Goal: Task Accomplishment & Management: Use online tool/utility

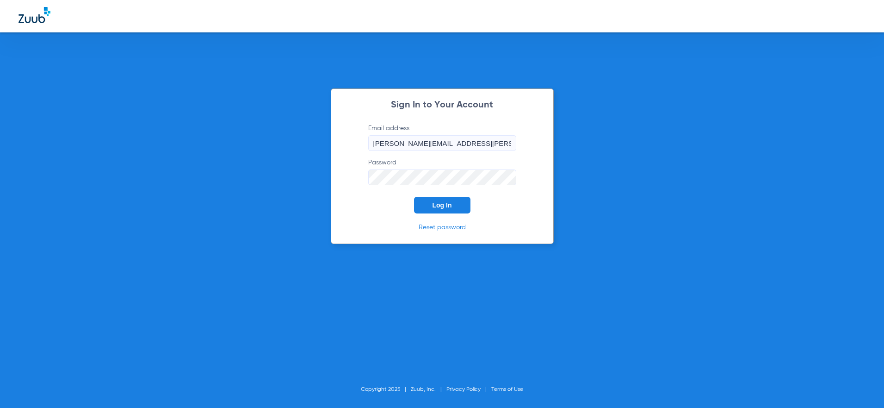
click at [448, 202] on span "Log In" at bounding box center [442, 204] width 19 height 7
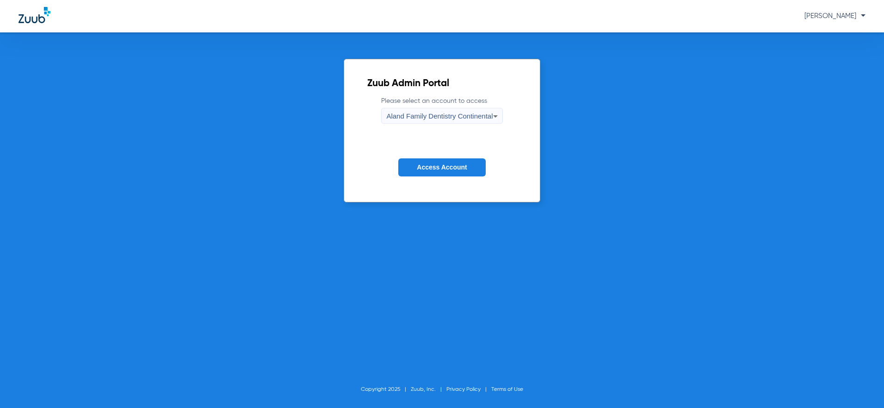
click at [446, 111] on div "Aland Family Dentistry Continental" at bounding box center [439, 116] width 106 height 16
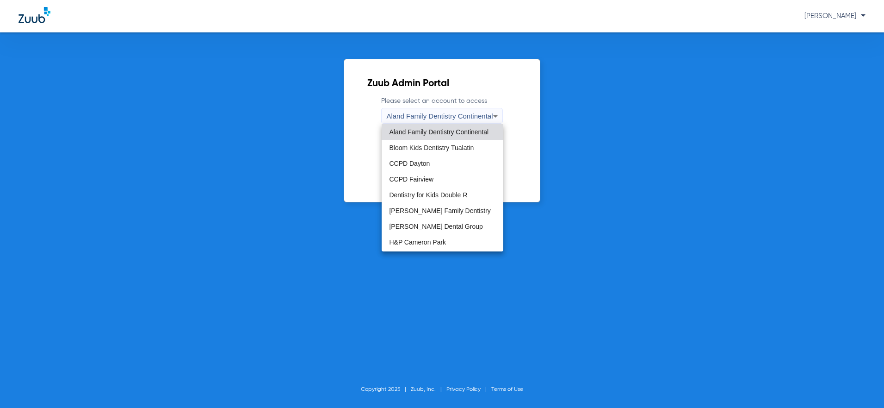
click at [445, 226] on span "Gresham Dental Group" at bounding box center [435, 226] width 93 height 6
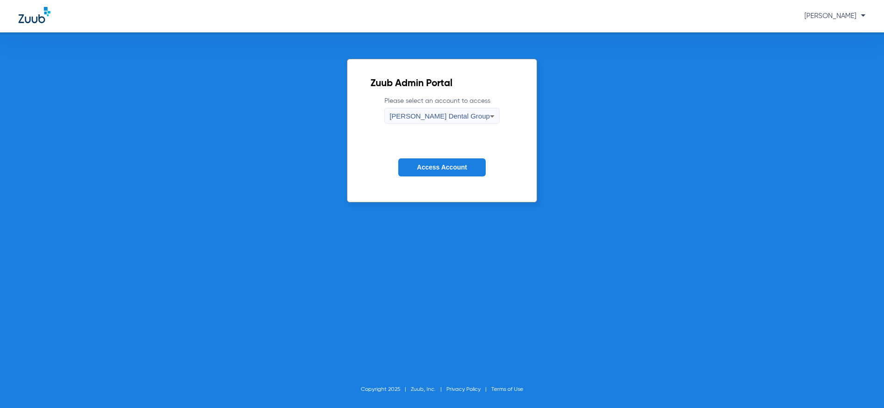
click at [439, 172] on button "Access Account" at bounding box center [441, 167] width 87 height 18
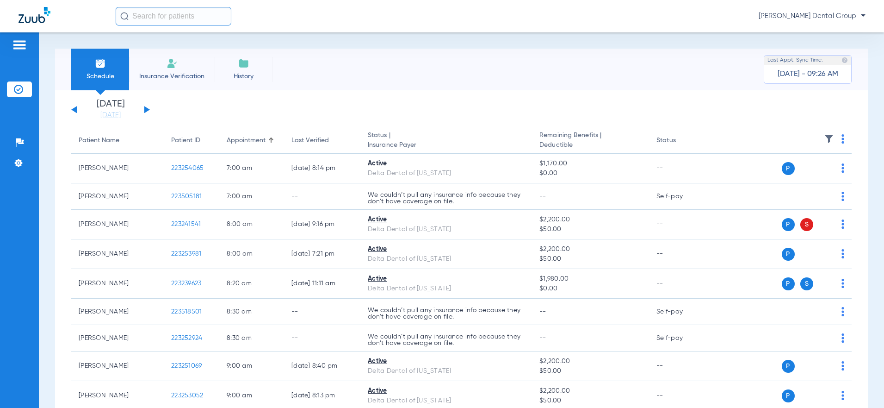
click at [148, 108] on button at bounding box center [147, 109] width 6 height 7
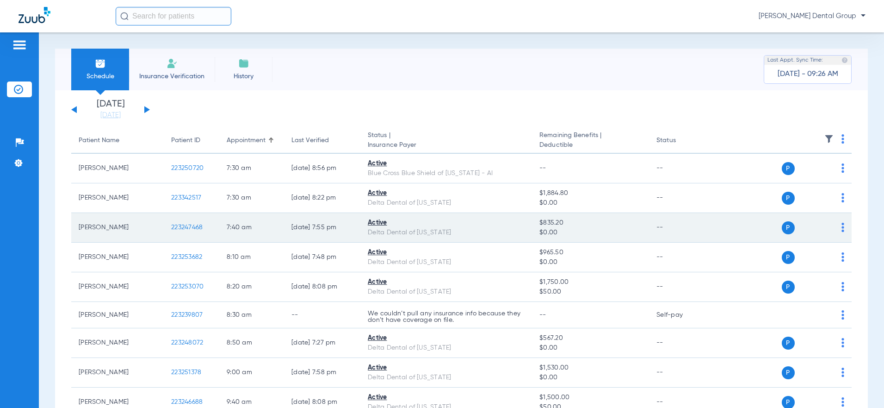
click at [842, 226] on img at bounding box center [843, 227] width 3 height 9
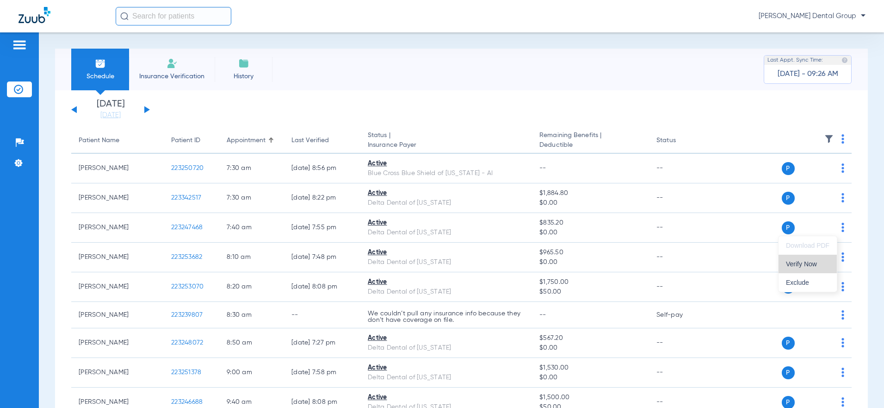
click at [812, 262] on span "Verify Now" at bounding box center [807, 263] width 43 height 6
click at [825, 17] on span "[PERSON_NAME] Dental Group" at bounding box center [812, 16] width 107 height 9
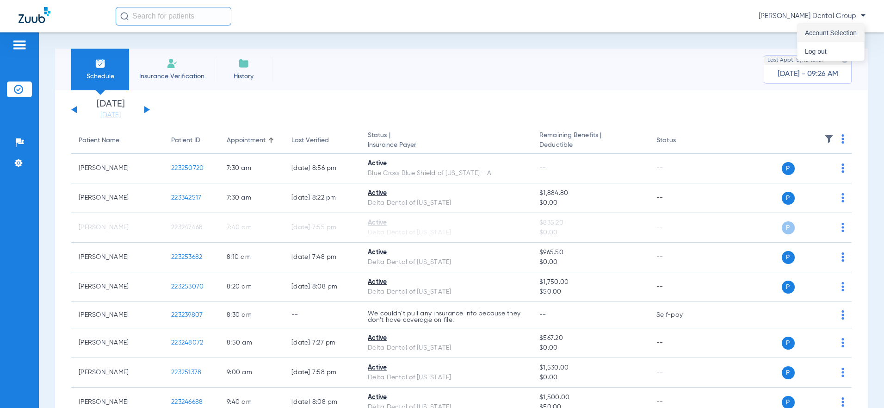
click at [830, 30] on span "Account Selection" at bounding box center [831, 33] width 52 height 6
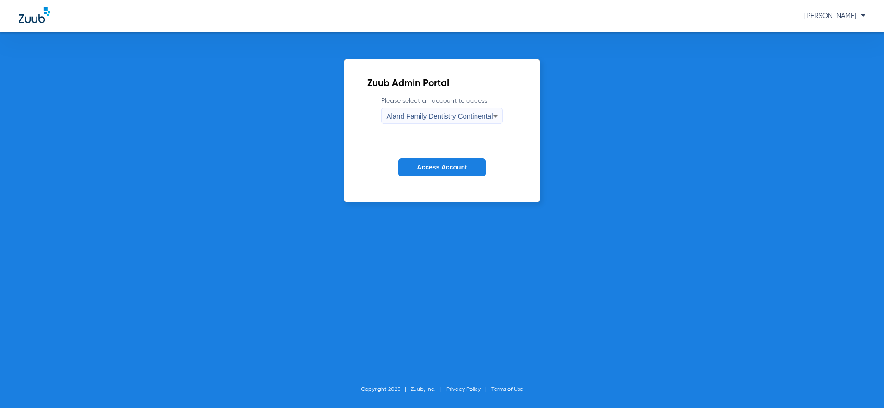
click at [467, 119] on span "Aland Family Dentistry Continental" at bounding box center [439, 116] width 106 height 8
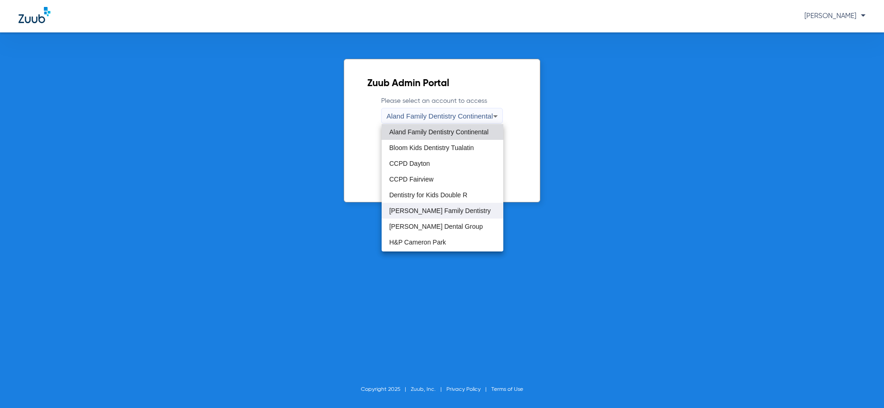
click at [440, 213] on span "Gregson Family Dentistry" at bounding box center [439, 210] width 101 height 6
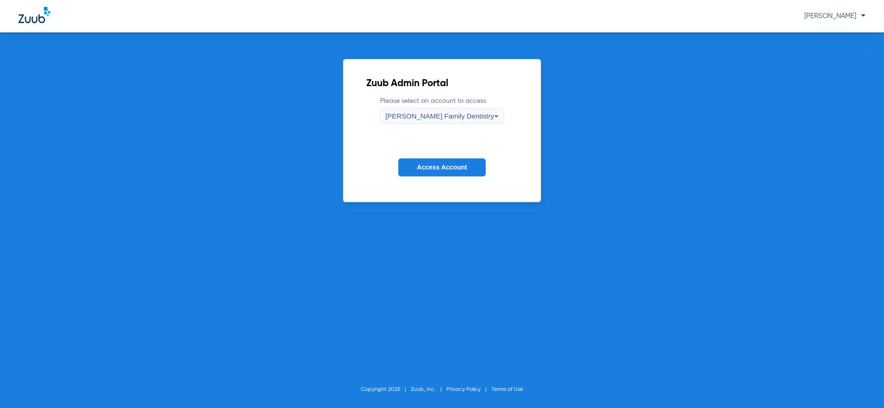
click at [439, 168] on span "Access Account" at bounding box center [442, 166] width 50 height 7
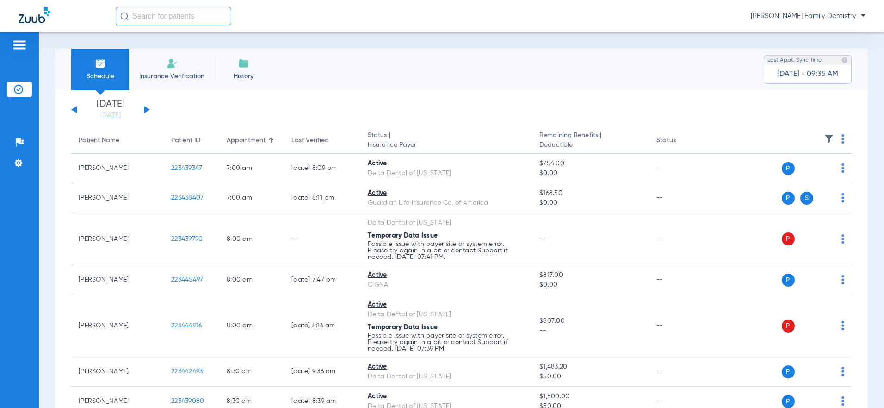
click at [147, 107] on div "Tuesday 06-17-2025 Wednesday 06-18-2025 Thursday 06-19-2025 Friday 06-20-2025 S…" at bounding box center [110, 109] width 79 height 20
click at [145, 109] on button at bounding box center [147, 109] width 6 height 7
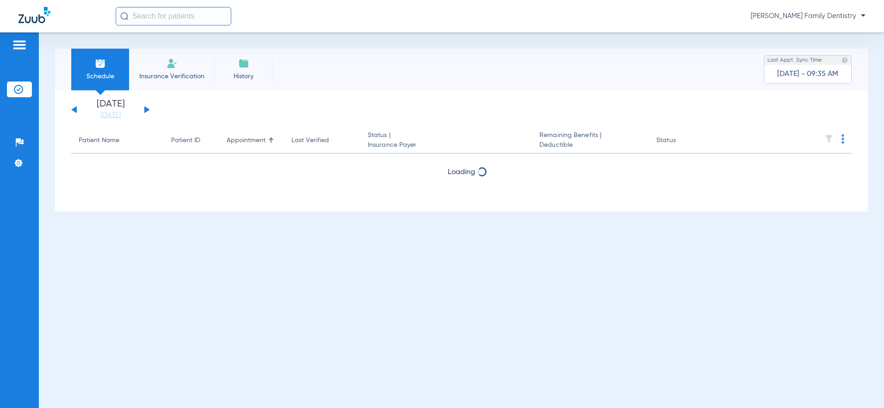
click at [145, 109] on button at bounding box center [147, 109] width 6 height 7
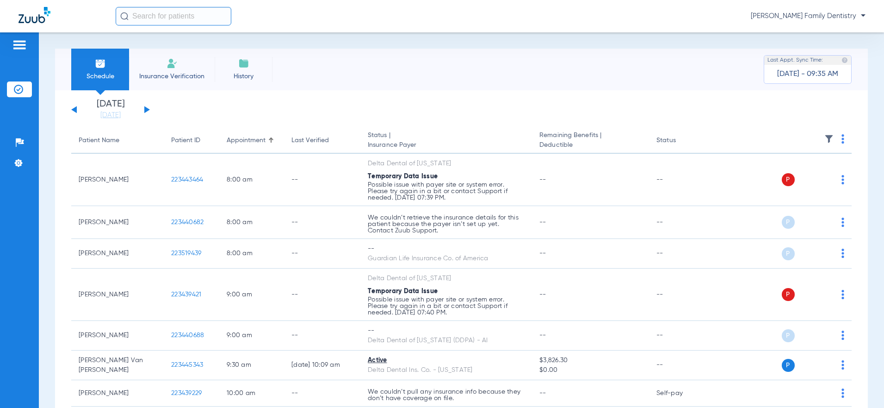
click at [145, 109] on button at bounding box center [147, 109] width 6 height 7
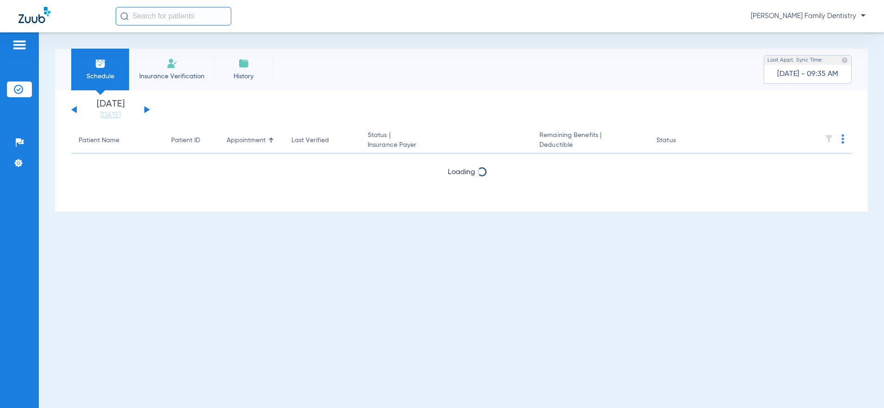
click at [145, 109] on button at bounding box center [147, 109] width 6 height 7
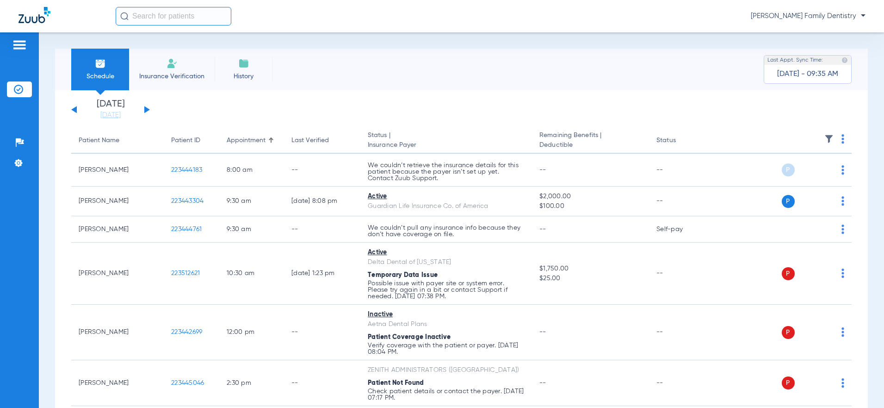
click at [834, 137] on th at bounding box center [782, 141] width 140 height 26
click at [842, 139] on img at bounding box center [843, 138] width 3 height 9
click at [811, 174] on span "Verify All" at bounding box center [802, 175] width 56 height 6
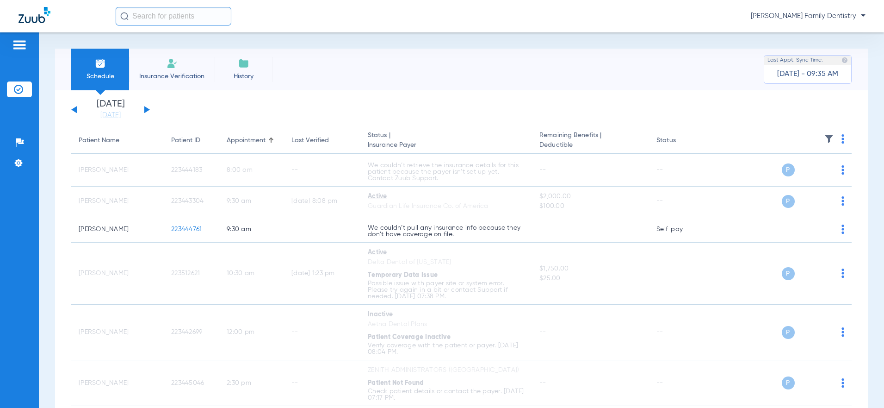
click at [145, 106] on div "Tuesday 06-17-2025 Wednesday 06-18-2025 Thursday 06-19-2025 Friday 06-20-2025 S…" at bounding box center [110, 109] width 79 height 20
click at [145, 111] on button at bounding box center [147, 109] width 6 height 7
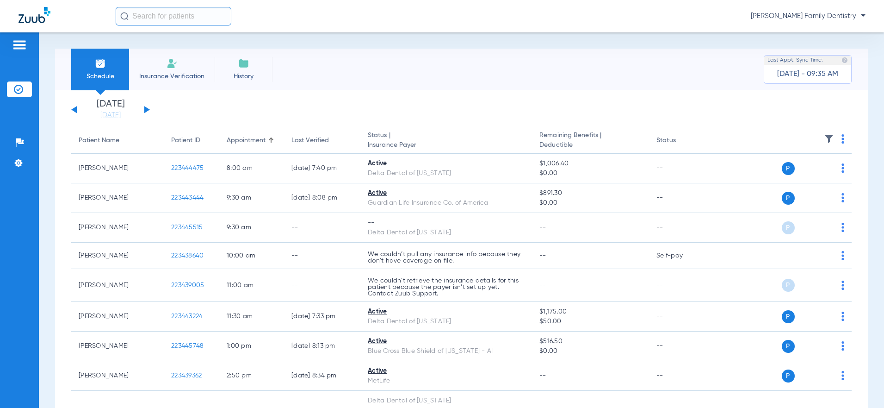
click at [842, 139] on img at bounding box center [843, 138] width 3 height 9
click at [805, 180] on button "Verify All" at bounding box center [800, 175] width 73 height 19
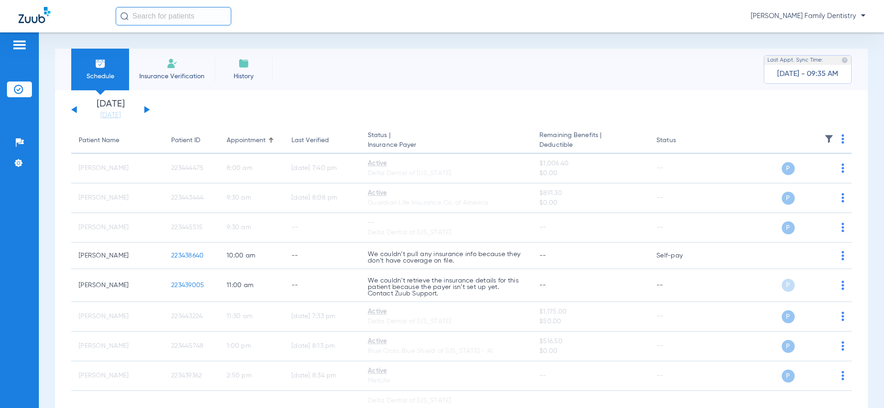
click at [146, 110] on button at bounding box center [147, 109] width 6 height 7
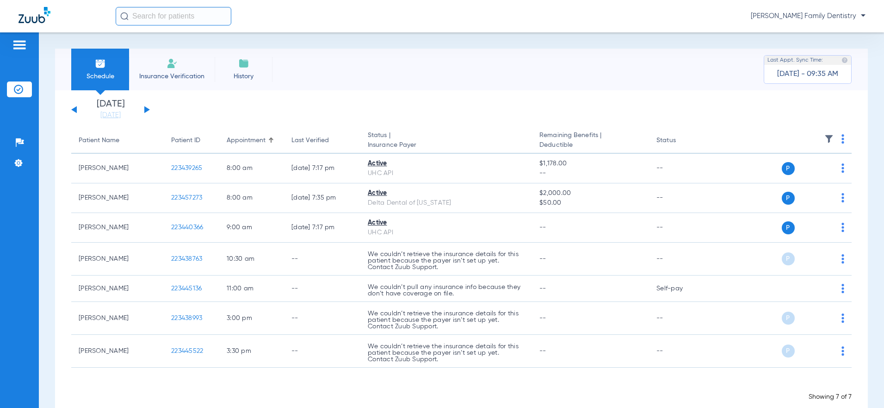
click at [842, 138] on img at bounding box center [843, 138] width 3 height 9
click at [809, 172] on button "Verify All" at bounding box center [802, 175] width 70 height 19
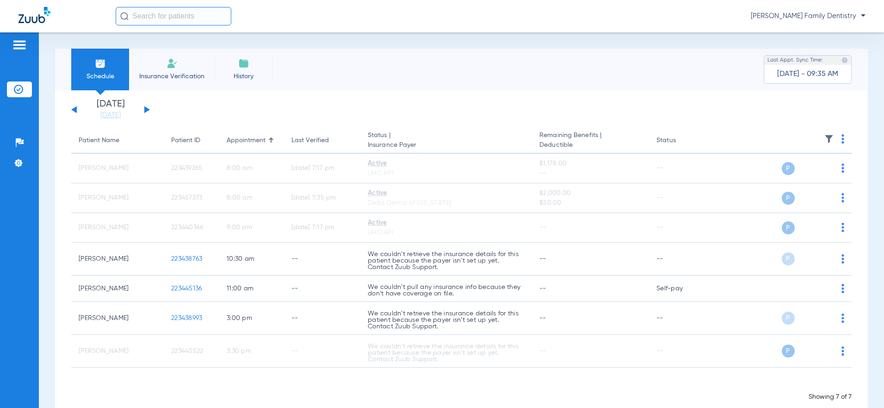
click at [147, 108] on button at bounding box center [147, 109] width 6 height 7
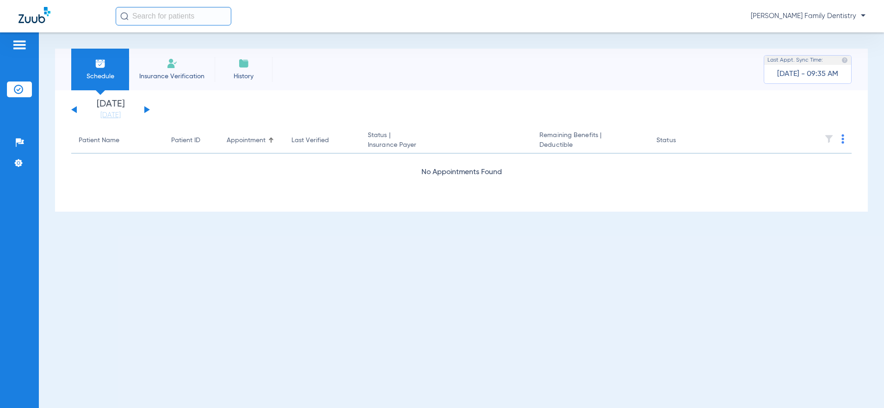
click at [75, 110] on button at bounding box center [74, 109] width 6 height 7
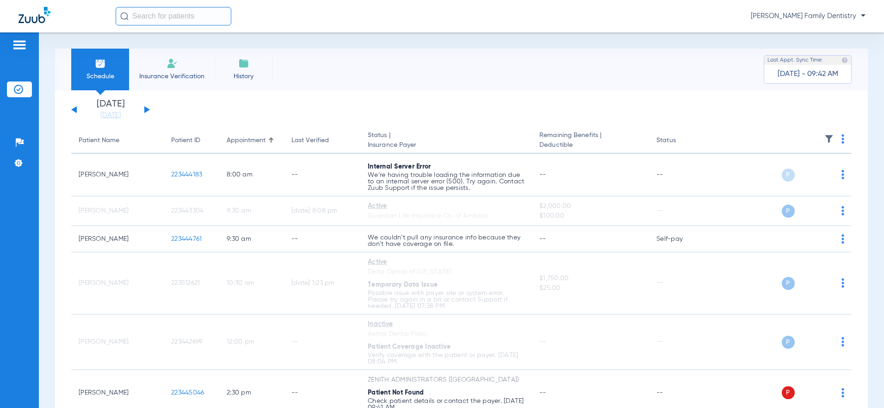
drag, startPoint x: 801, startPoint y: 9, endPoint x: 798, endPoint y: 15, distance: 6.8
click at [800, 12] on div "Molly Wirth - Gregson Family Dentistry" at bounding box center [491, 16] width 750 height 19
click at [798, 16] on span "Molly Wirth - Gregson Family Dentistry" at bounding box center [808, 16] width 115 height 9
click at [823, 36] on span "Account Selection" at bounding box center [831, 33] width 52 height 6
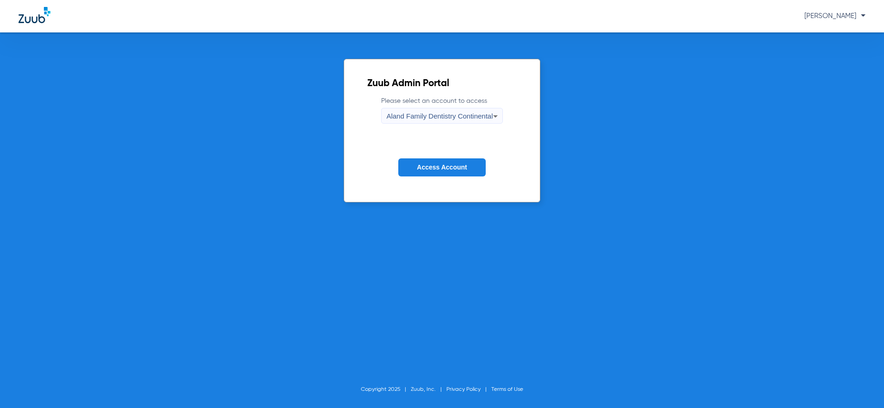
click at [487, 113] on span "Aland Family Dentistry Continental" at bounding box center [439, 116] width 106 height 8
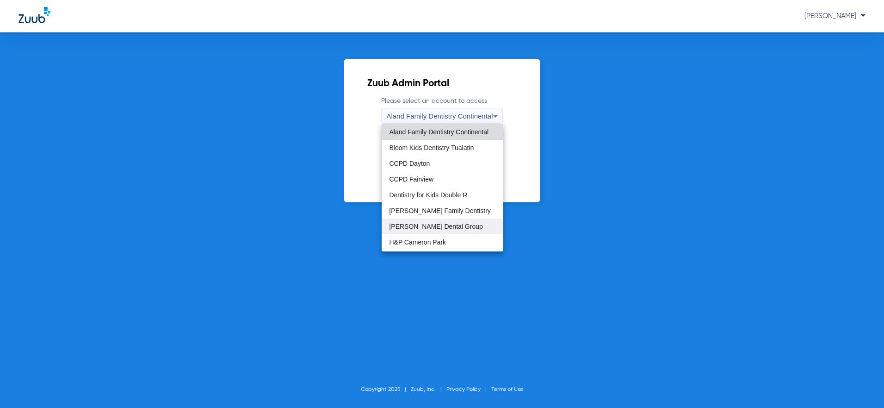
click at [430, 222] on mat-option "Gresham Dental Group" at bounding box center [442, 226] width 121 height 16
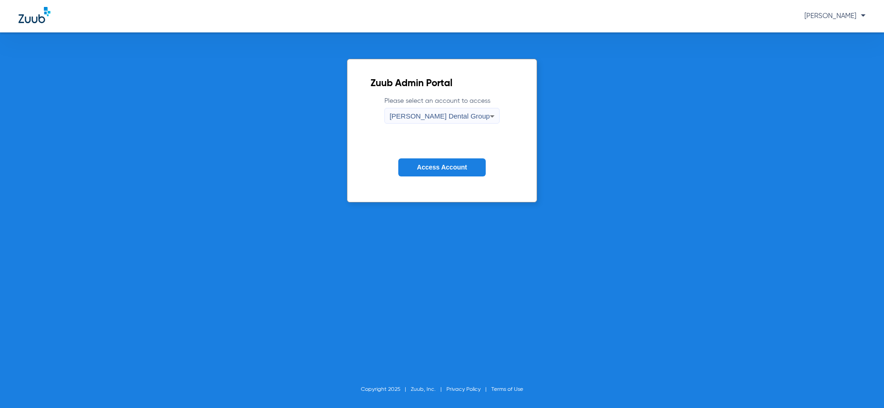
click at [458, 168] on span "Access Account" at bounding box center [442, 166] width 50 height 7
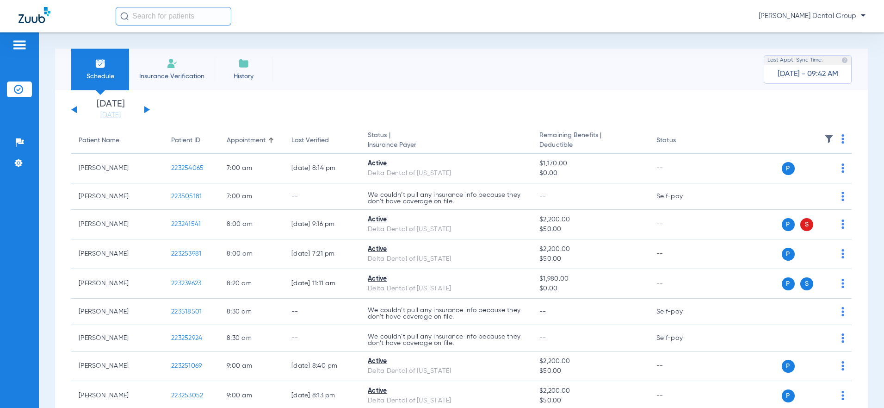
click at [145, 110] on button at bounding box center [147, 109] width 6 height 7
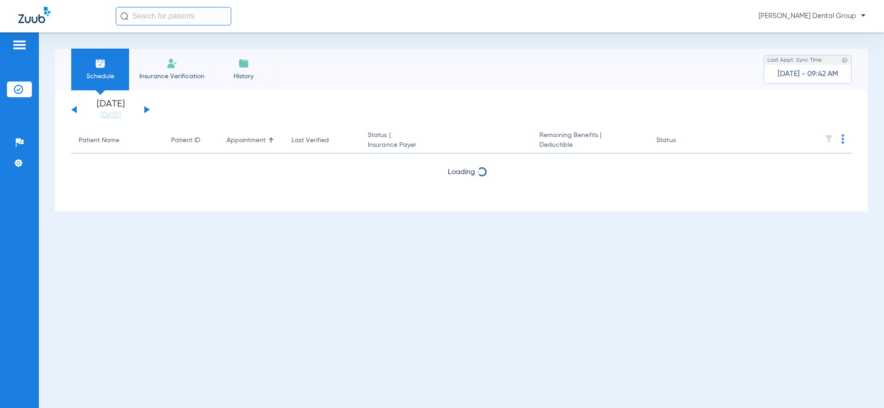
click at [145, 110] on button at bounding box center [147, 109] width 6 height 7
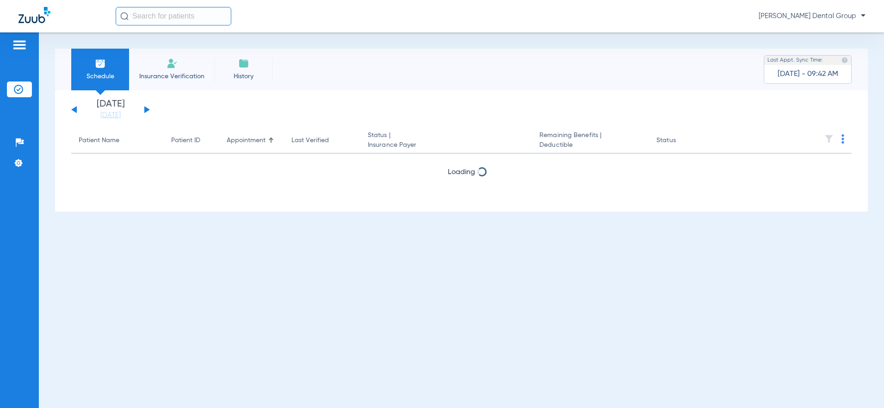
click at [145, 110] on button at bounding box center [147, 109] width 6 height 7
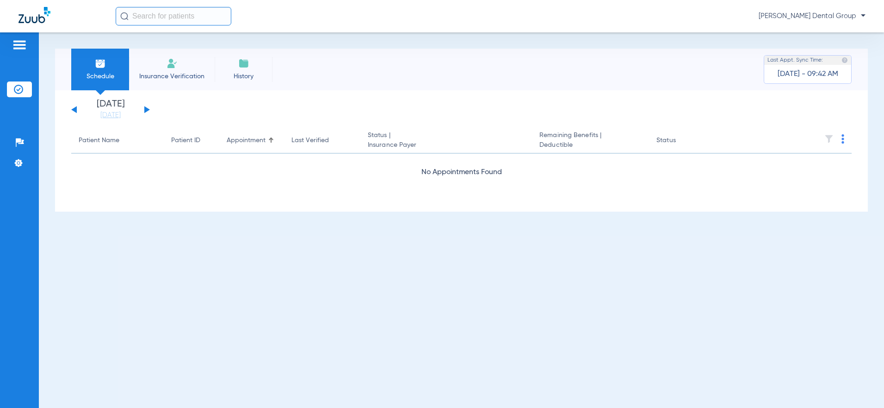
click at [145, 110] on button at bounding box center [147, 109] width 6 height 7
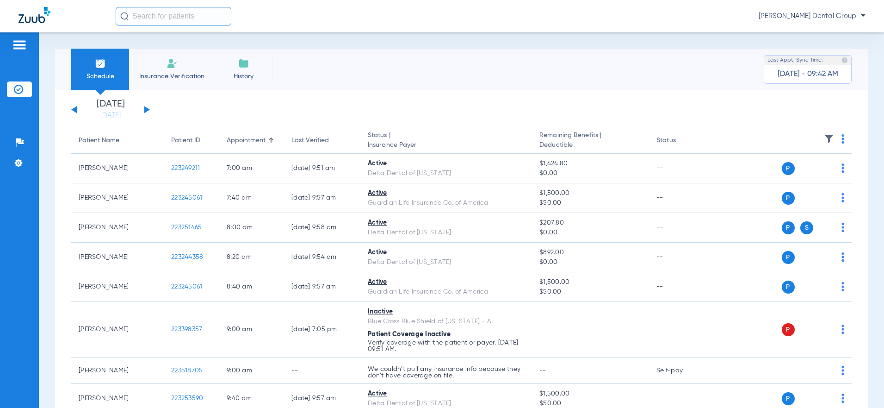
click at [147, 111] on div "Tuesday 06-17-2025 Wednesday 06-18-2025 Thursday 06-19-2025 Friday 06-20-2025 S…" at bounding box center [110, 109] width 79 height 20
click at [146, 110] on button at bounding box center [147, 109] width 6 height 7
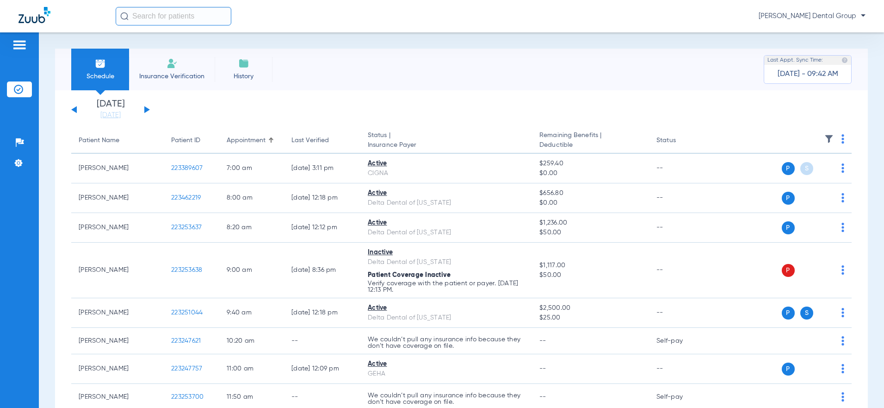
click at [146, 110] on button at bounding box center [147, 109] width 6 height 7
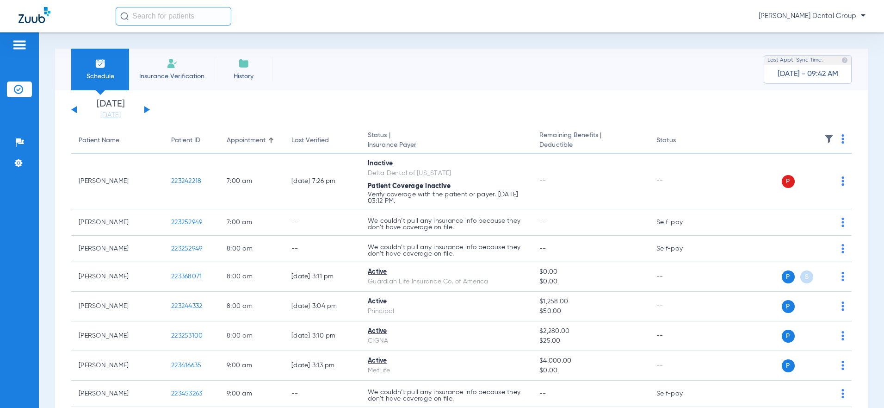
click at [147, 109] on button at bounding box center [147, 109] width 6 height 7
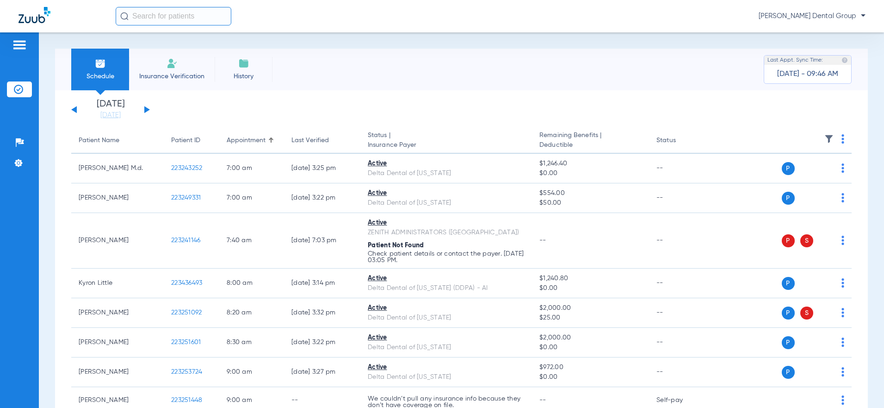
click at [759, 13] on span "[PERSON_NAME] Dental Group" at bounding box center [812, 16] width 107 height 9
click at [823, 32] on span "Account Selection" at bounding box center [831, 33] width 52 height 6
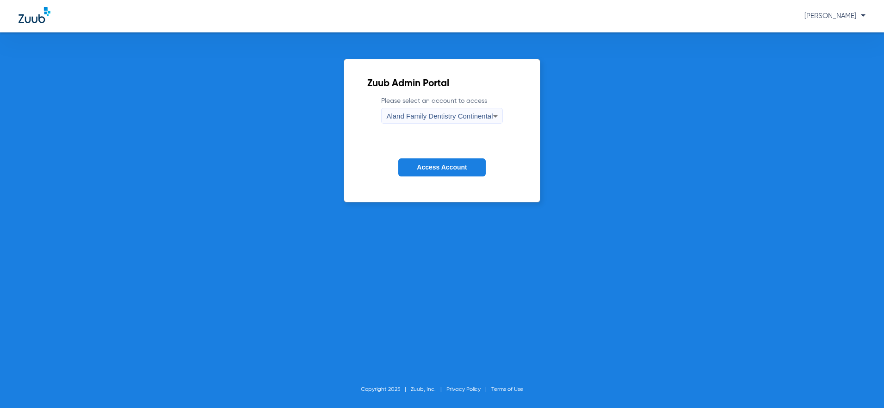
click at [463, 116] on span "Aland Family Dentistry Continental" at bounding box center [439, 116] width 106 height 8
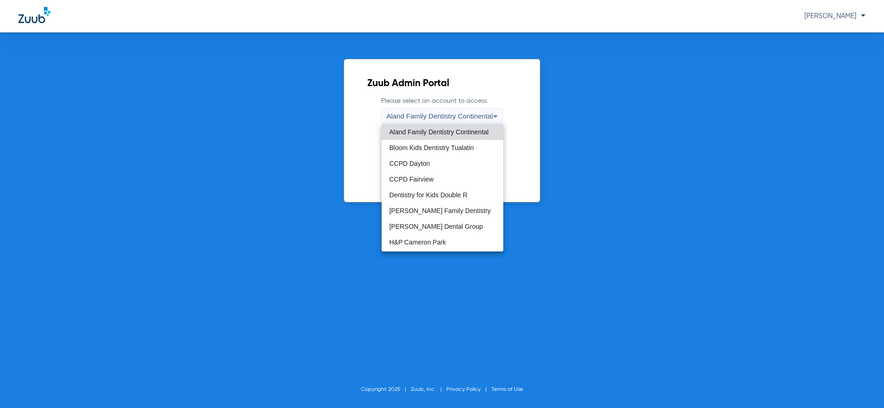
click at [447, 206] on mat-option "Gregson Family Dentistry" at bounding box center [442, 211] width 121 height 16
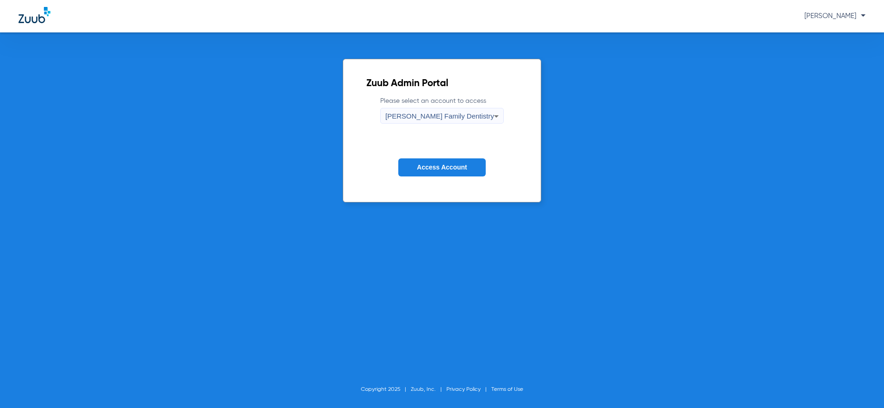
click at [440, 170] on span "Access Account" at bounding box center [442, 166] width 50 height 7
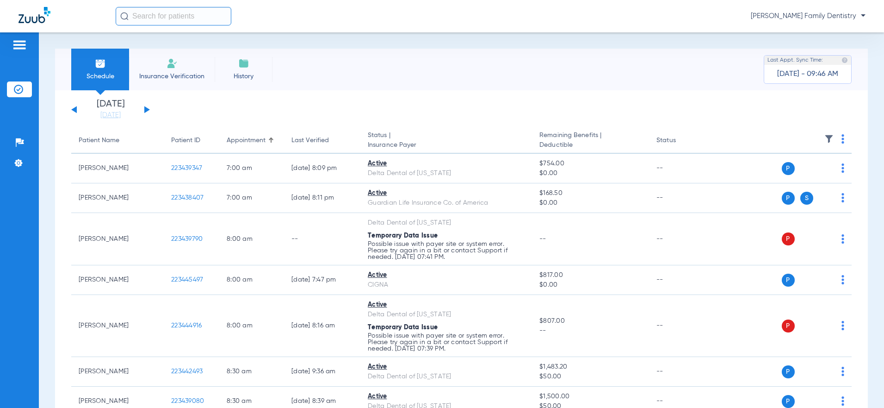
click at [146, 108] on button at bounding box center [147, 109] width 6 height 7
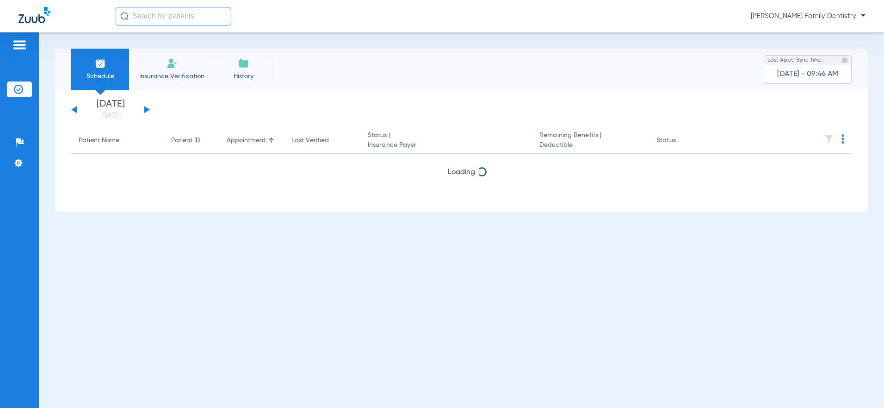
click at [146, 108] on button at bounding box center [147, 109] width 6 height 7
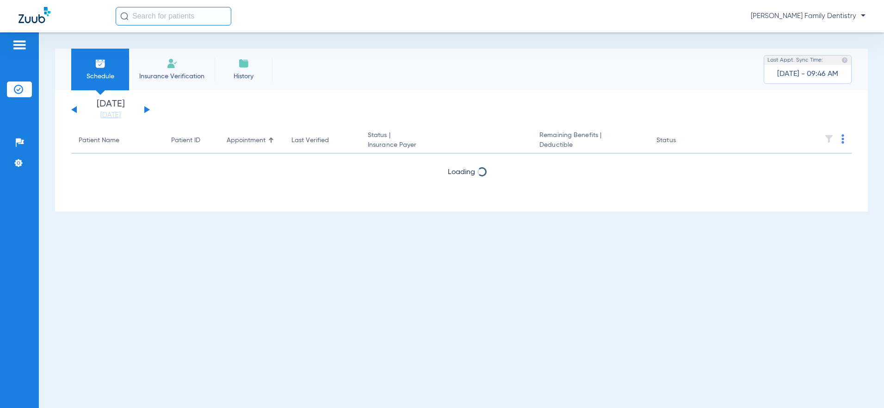
click at [146, 108] on button at bounding box center [147, 109] width 6 height 7
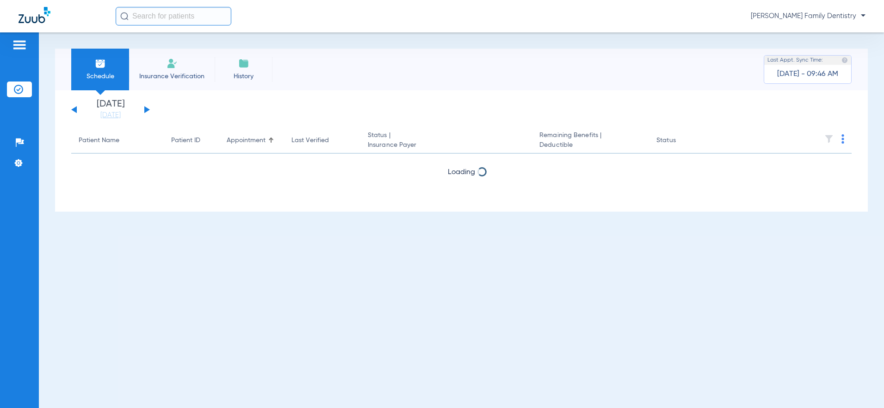
click at [146, 108] on button at bounding box center [147, 109] width 6 height 7
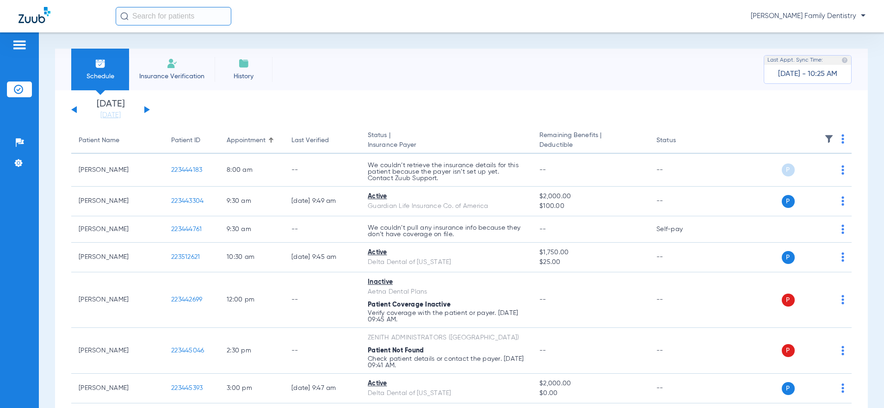
click at [147, 107] on div "Tuesday 06-17-2025 Wednesday 06-18-2025 Thursday 06-19-2025 Friday 06-20-2025 S…" at bounding box center [110, 109] width 79 height 20
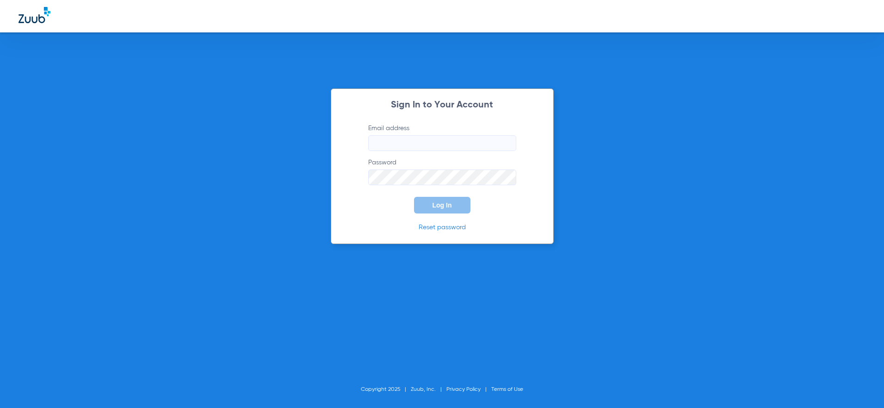
type input "molly.wirth@bluetreedental.com"
click at [442, 204] on span "Log In" at bounding box center [442, 204] width 19 height 7
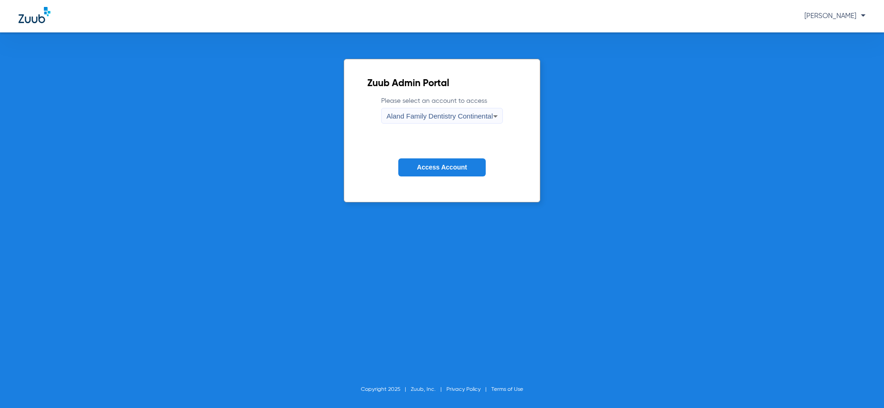
click at [438, 167] on span "Access Account" at bounding box center [442, 166] width 50 height 7
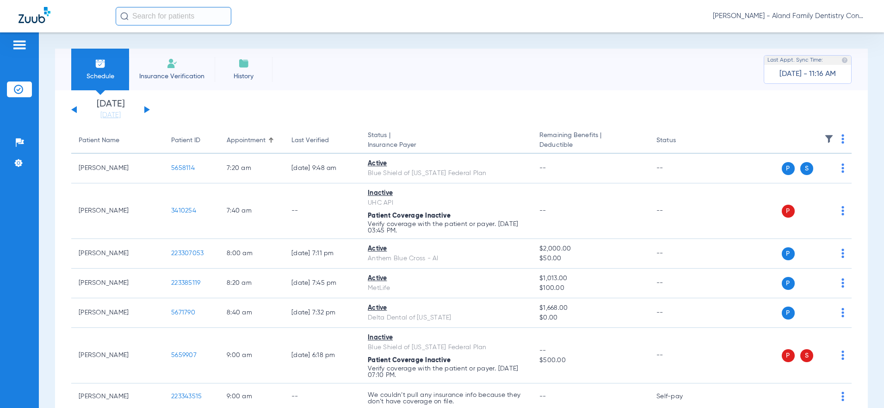
click at [804, 12] on span "Molly Wirth - Aland Family Dentistry Continental" at bounding box center [789, 16] width 153 height 9
click at [816, 32] on span "Account Selection" at bounding box center [831, 33] width 52 height 6
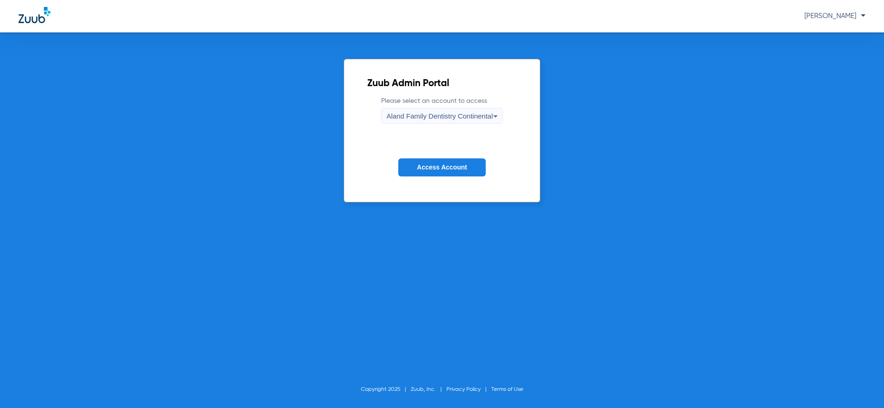
click at [482, 117] on span "Aland Family Dentistry Continental" at bounding box center [439, 116] width 106 height 8
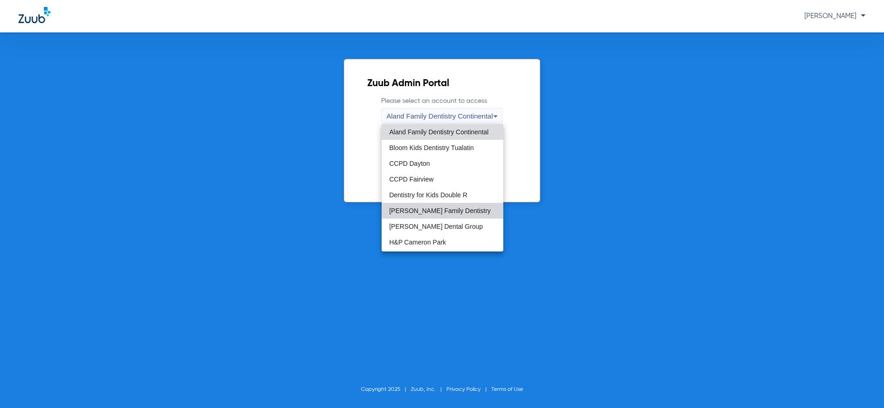
click at [447, 209] on span "Gregson Family Dentistry" at bounding box center [439, 210] width 101 height 6
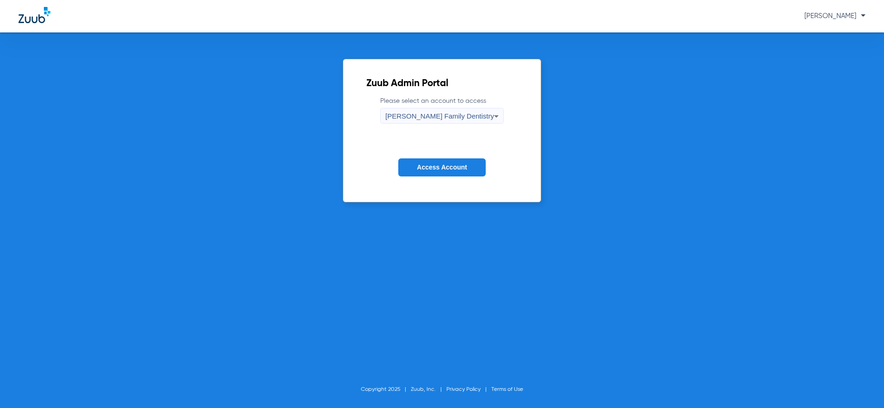
click at [447, 167] on span "Access Account" at bounding box center [442, 166] width 50 height 7
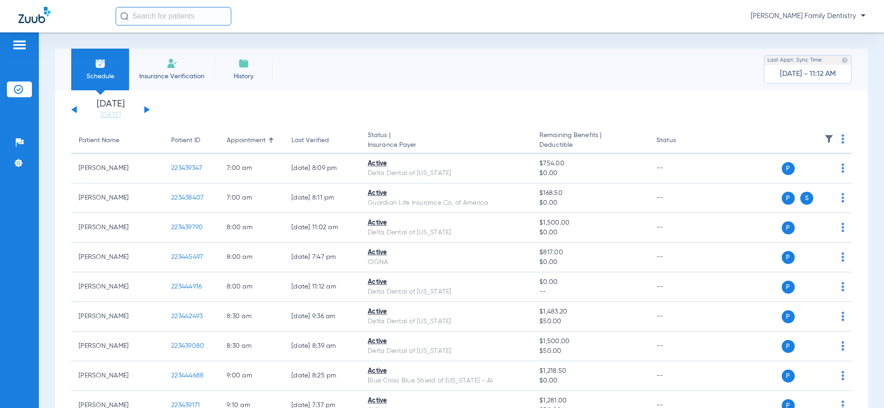
click at [147, 108] on button at bounding box center [147, 109] width 6 height 7
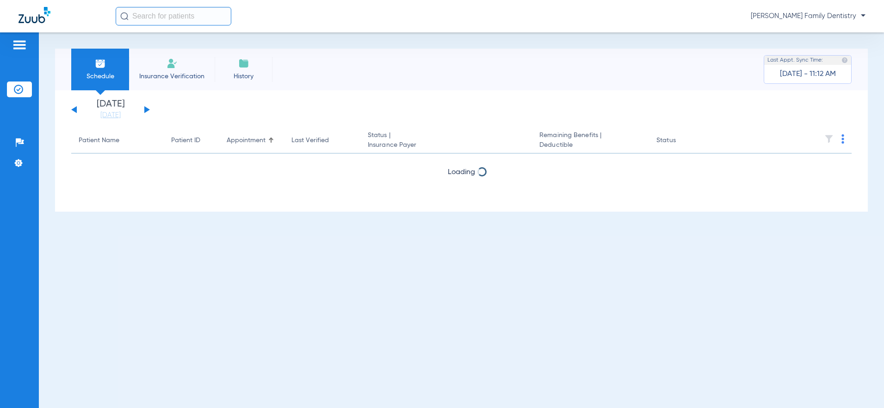
click at [147, 108] on button at bounding box center [147, 109] width 6 height 7
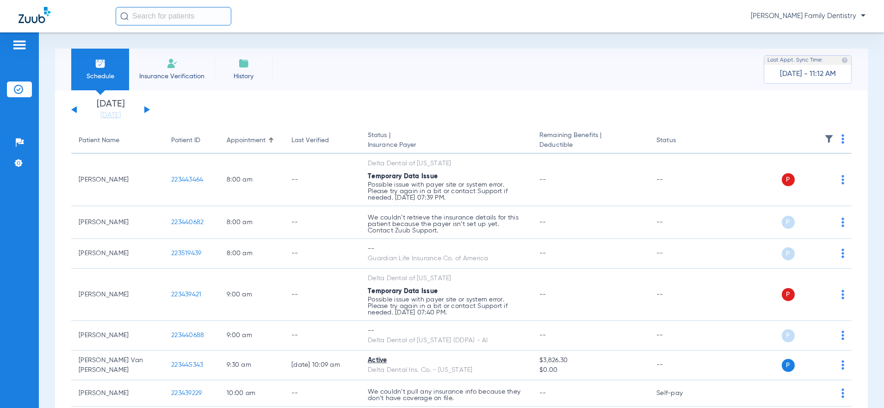
click at [74, 108] on button at bounding box center [74, 109] width 6 height 7
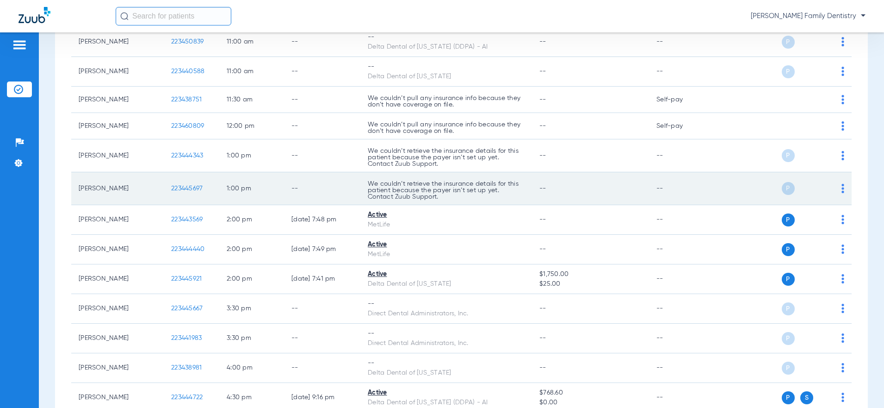
scroll to position [512, 0]
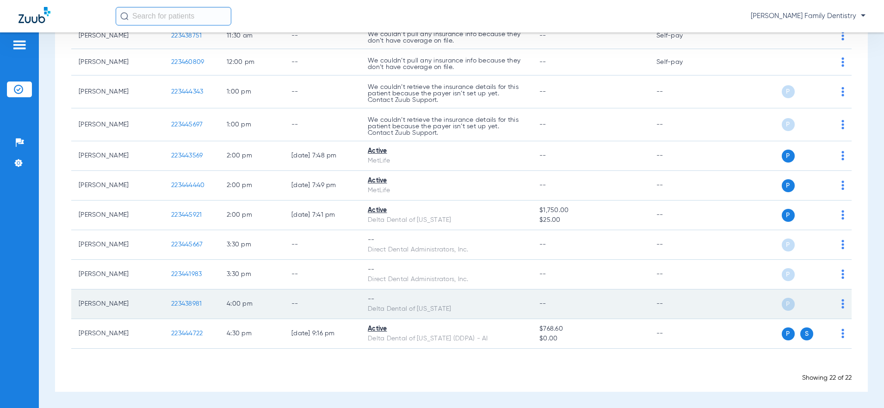
click at [842, 303] on img at bounding box center [843, 303] width 3 height 9
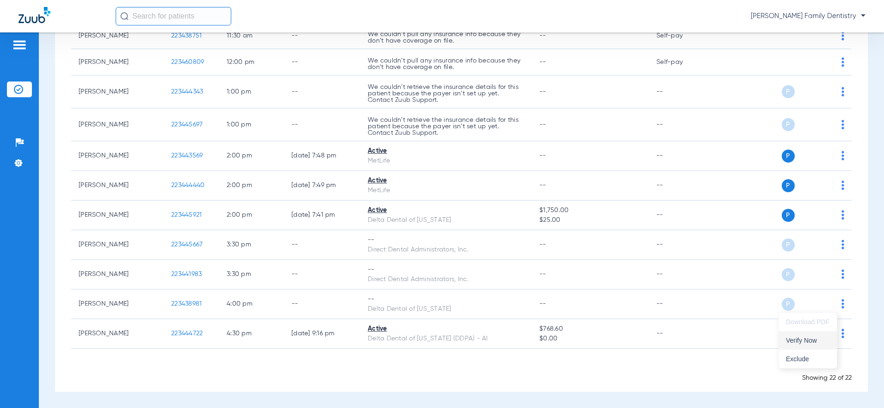
click at [810, 340] on span "Verify Now" at bounding box center [807, 340] width 43 height 6
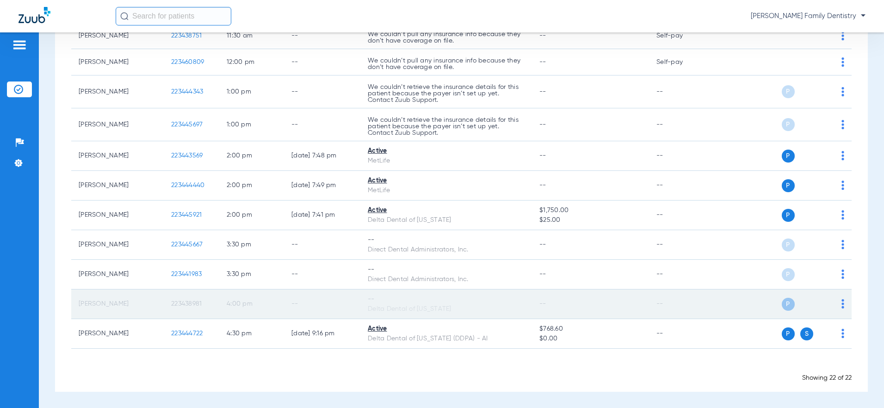
click at [575, 303] on td "--" at bounding box center [590, 304] width 117 height 30
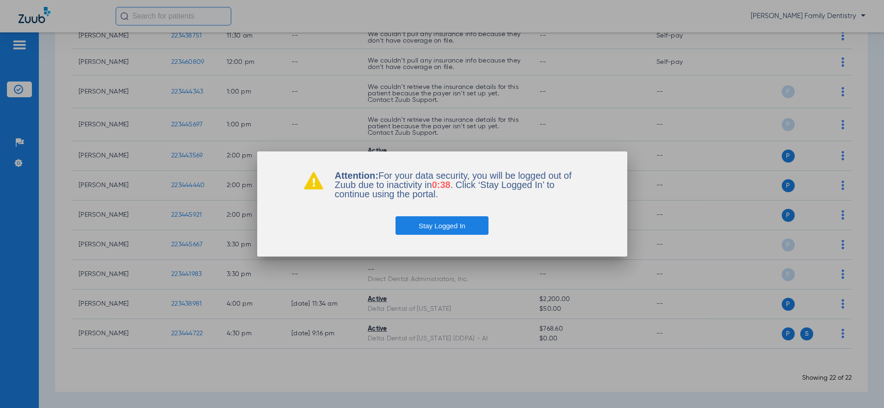
click at [458, 229] on button "Stay Logged In" at bounding box center [442, 225] width 93 height 19
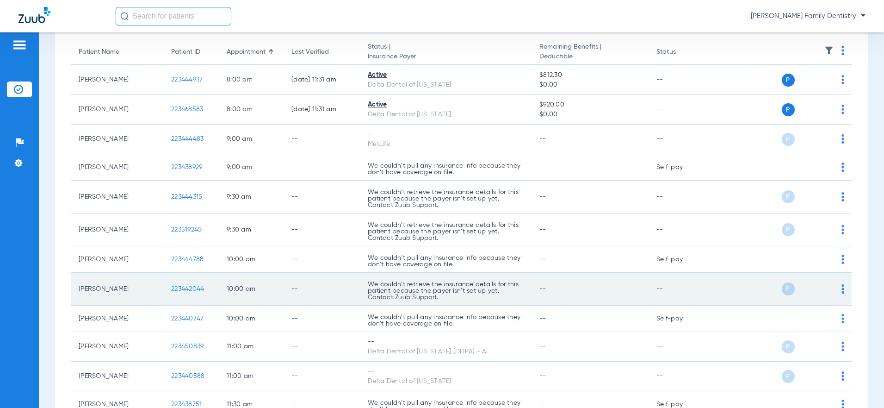
scroll to position [0, 0]
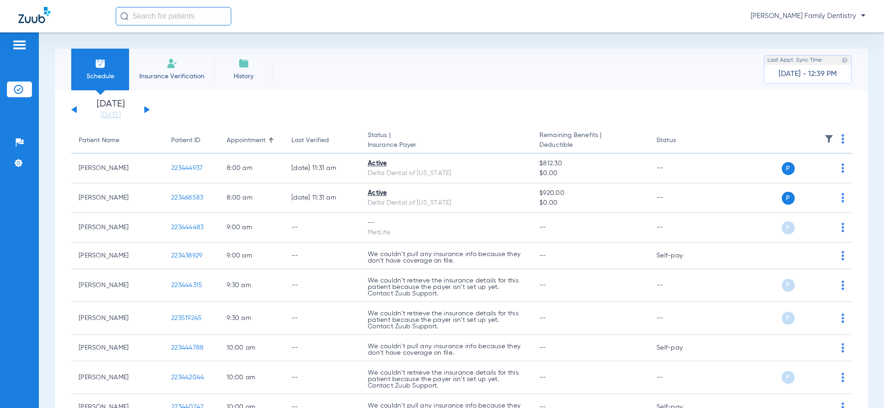
click at [778, 15] on span "Molly Wirth - Gregson Family Dentistry" at bounding box center [808, 16] width 115 height 9
click at [840, 32] on span "Account Selection" at bounding box center [831, 33] width 52 height 6
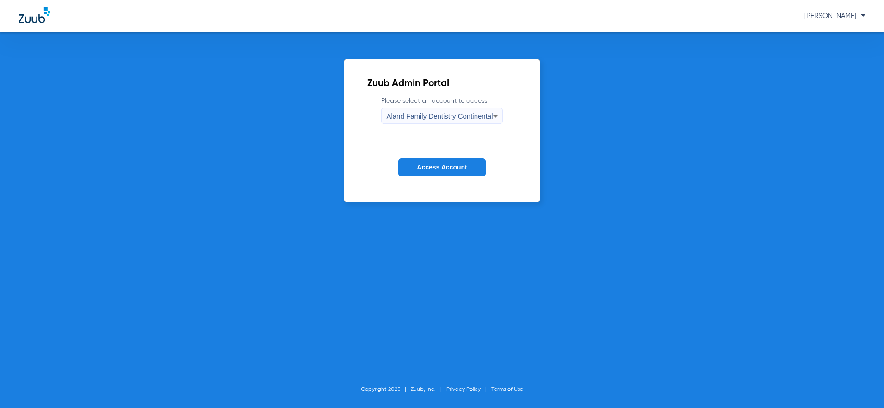
click at [482, 118] on span "Aland Family Dentistry Continental" at bounding box center [439, 116] width 106 height 8
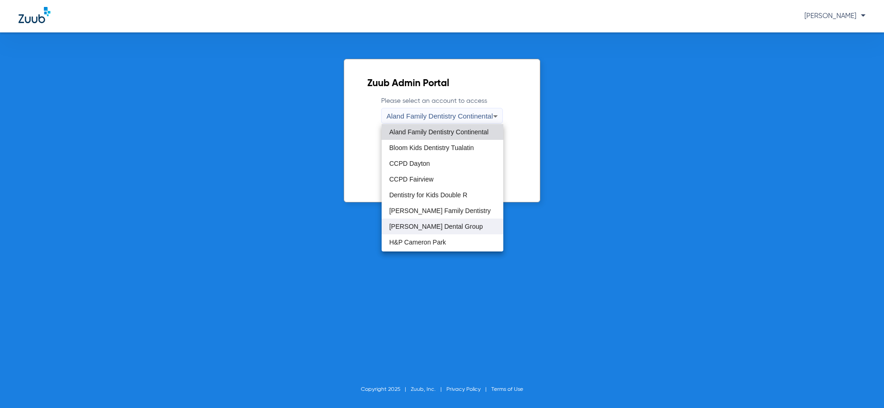
click at [437, 224] on span "Gresham Dental Group" at bounding box center [435, 226] width 93 height 6
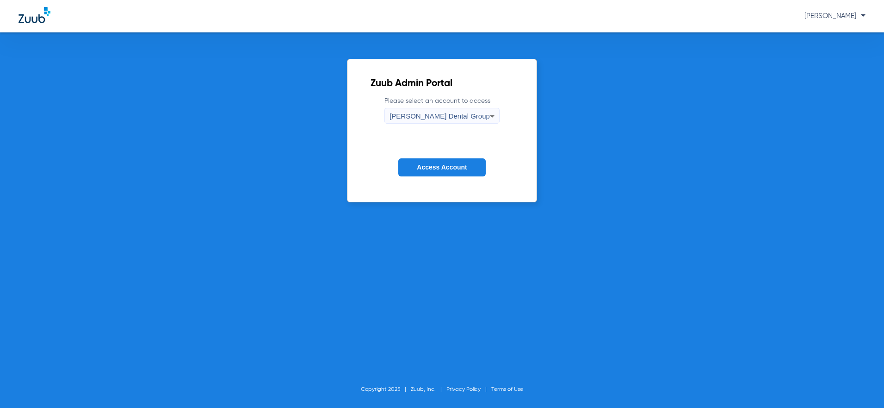
click at [448, 167] on span "Access Account" at bounding box center [442, 166] width 50 height 7
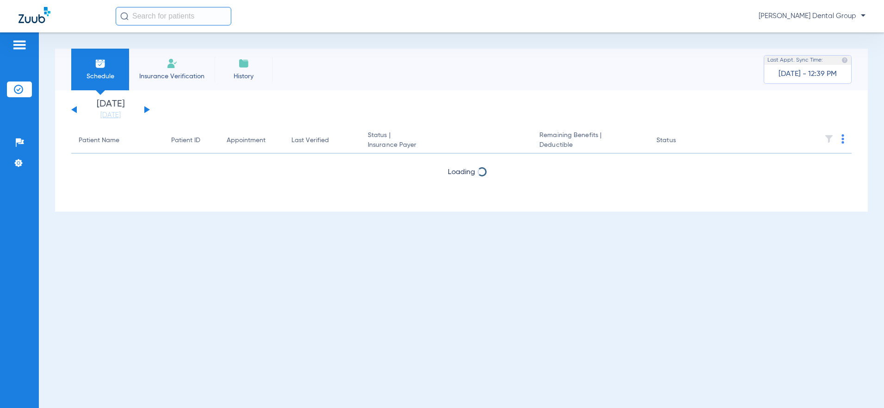
click at [149, 108] on div "Tuesday 06-17-2025 Wednesday 06-18-2025 Thursday 06-19-2025 Friday 06-20-2025 S…" at bounding box center [110, 109] width 79 height 20
click at [147, 108] on button at bounding box center [147, 109] width 6 height 7
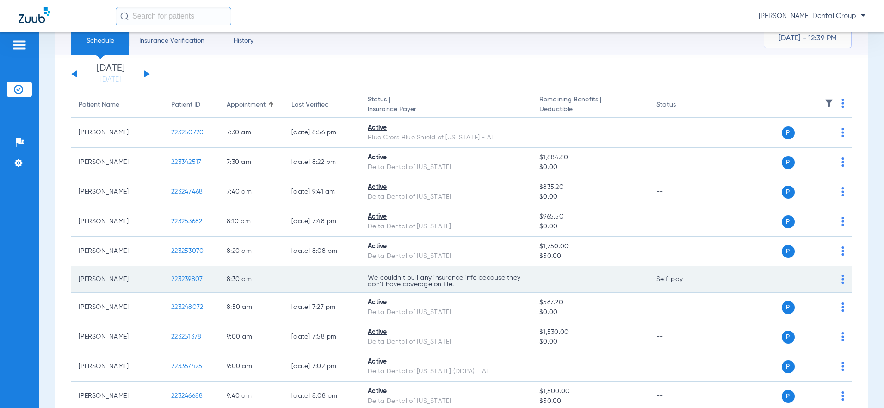
scroll to position [93, 0]
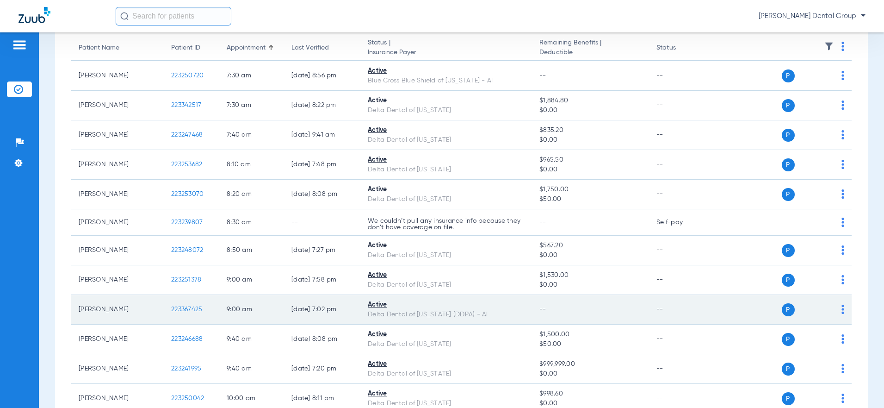
click at [842, 310] on img at bounding box center [843, 308] width 3 height 9
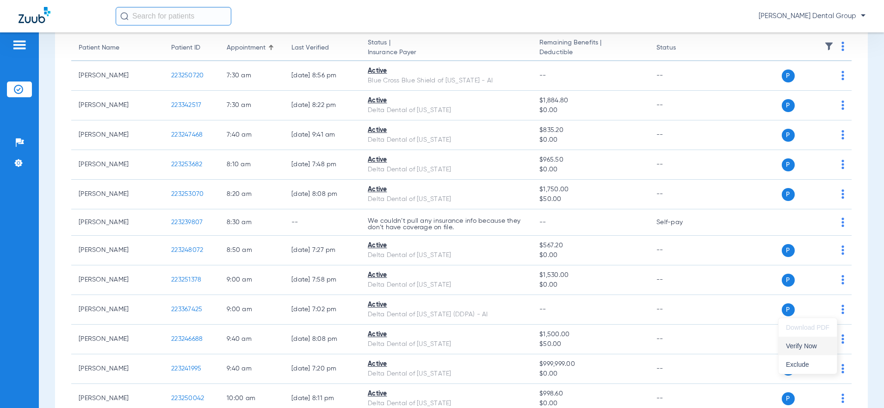
click at [810, 343] on span "Verify Now" at bounding box center [807, 345] width 43 height 6
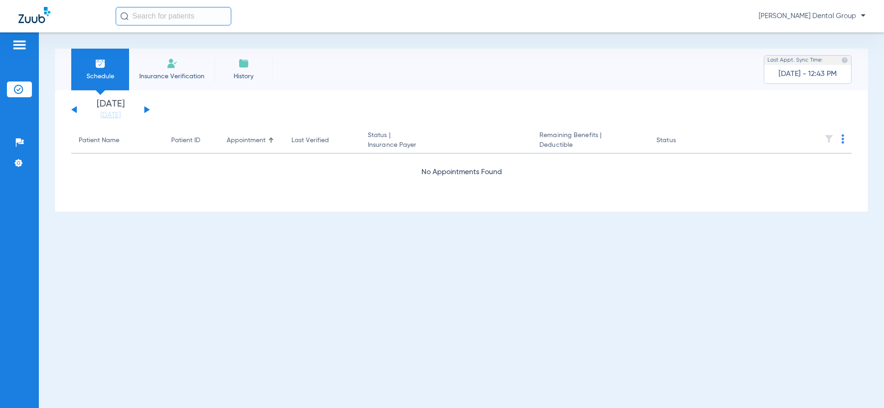
click at [118, 64] on li "Schedule" at bounding box center [100, 70] width 58 height 42
click at [147, 111] on button at bounding box center [147, 109] width 6 height 7
